Goal: Manage account settings

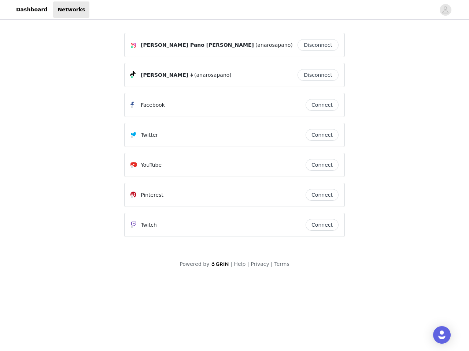
click at [234, 138] on div "Twitter" at bounding box center [217, 135] width 175 height 9
click at [234, 10] on div at bounding box center [262, 9] width 346 height 16
click at [445, 10] on icon "avatar" at bounding box center [445, 10] width 7 height 12
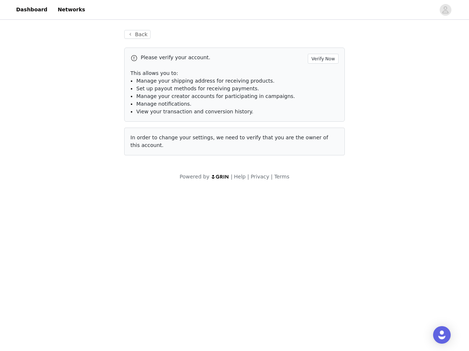
click at [322, 135] on span "In order to change your settings, we need to verify that you are the owner of t…" at bounding box center [229, 142] width 198 height 14
click at [322, 165] on div "Back Please verify your account. Verify Now This allows you to: Manage your shi…" at bounding box center [234, 97] width 238 height 152
